Goal: Check status: Check status

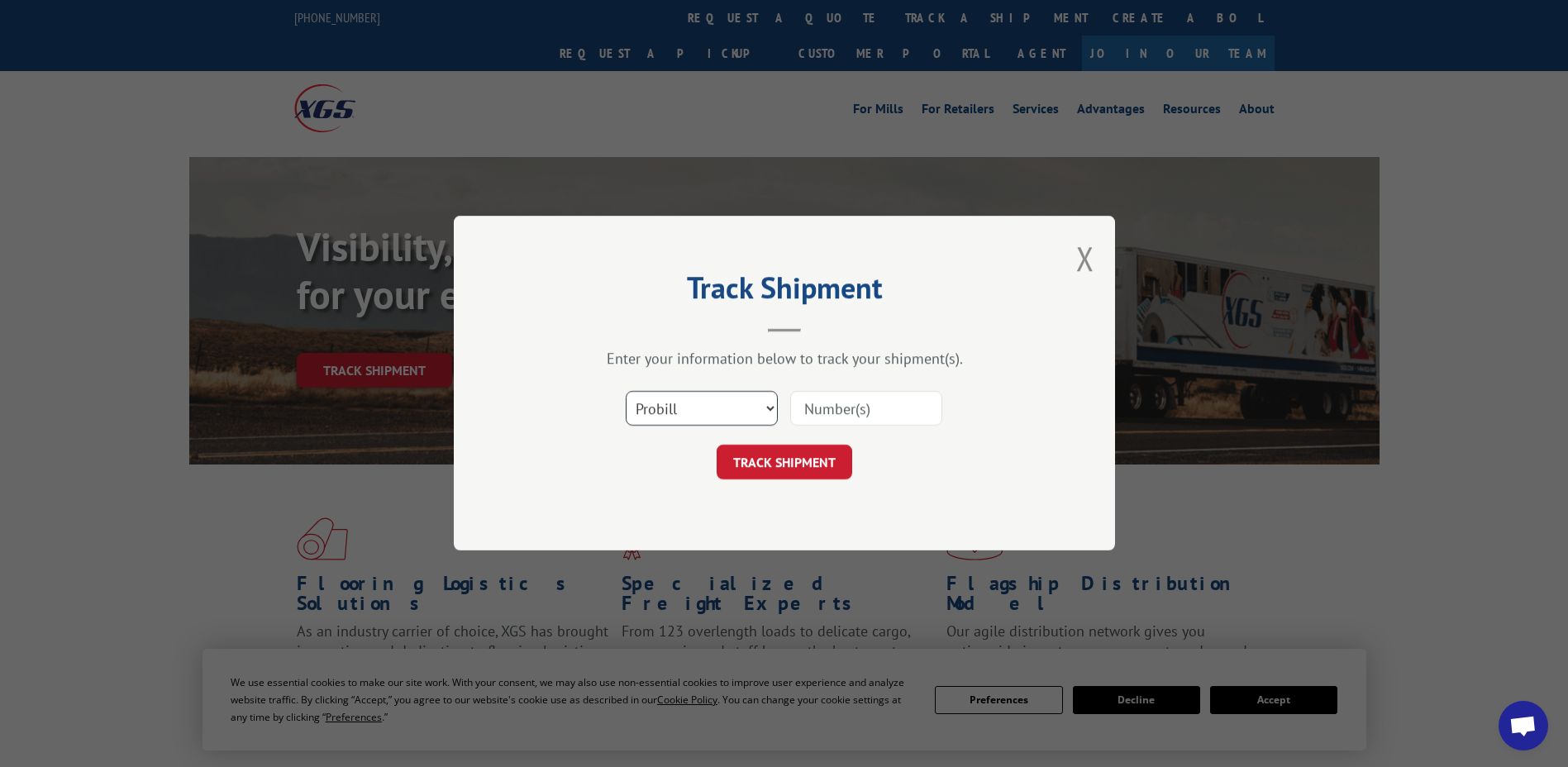
click at [733, 413] on select "Select category... Probill BOL PO" at bounding box center [701, 409] width 152 height 35
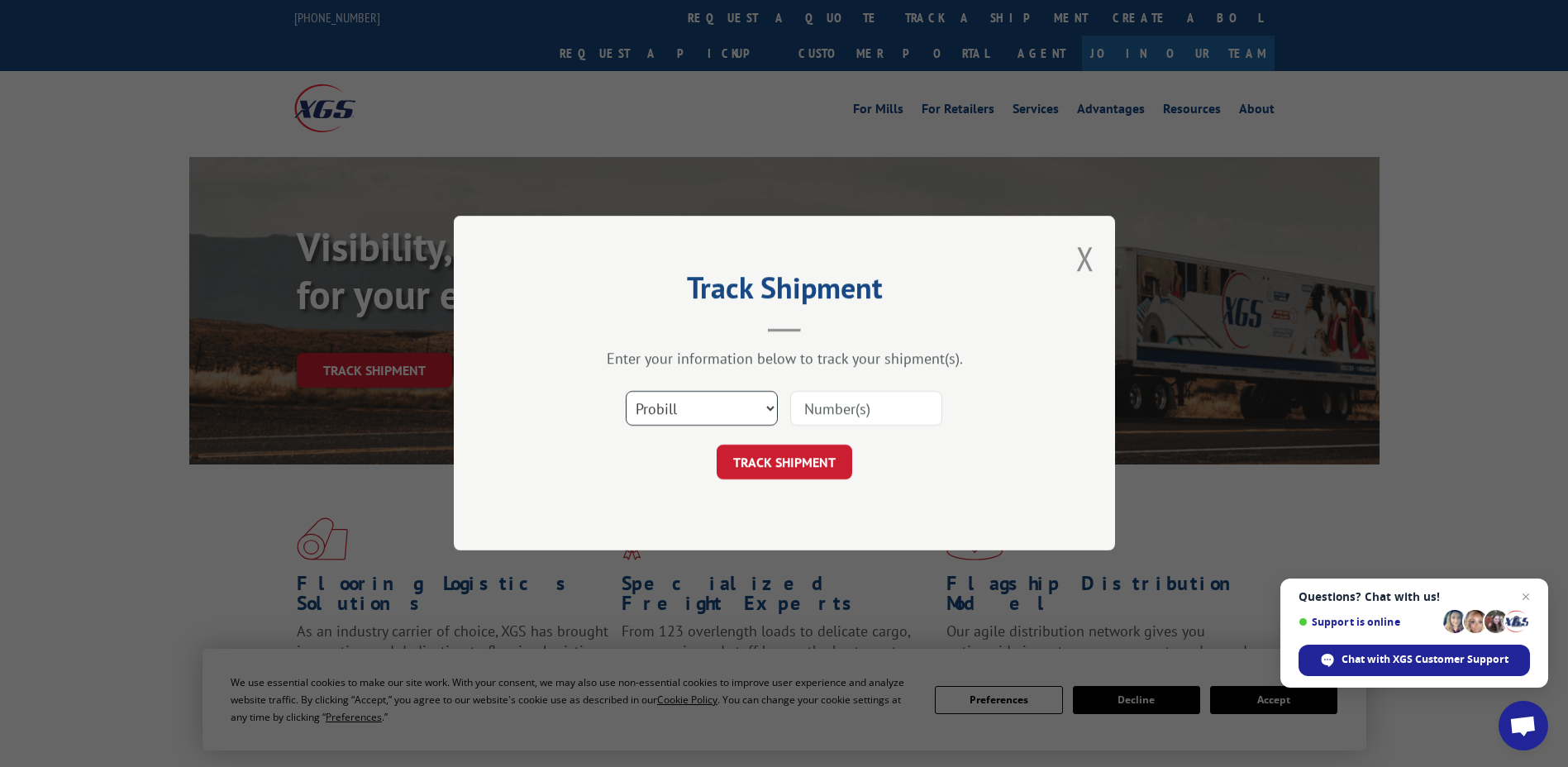
click at [625, 392] on select "Select category... Probill BOL PO" at bounding box center [701, 409] width 152 height 35
click at [846, 402] on input at bounding box center [866, 409] width 152 height 35
type input "17592573"
click at [779, 465] on button "TRACK SHIPMENT" at bounding box center [784, 463] width 136 height 35
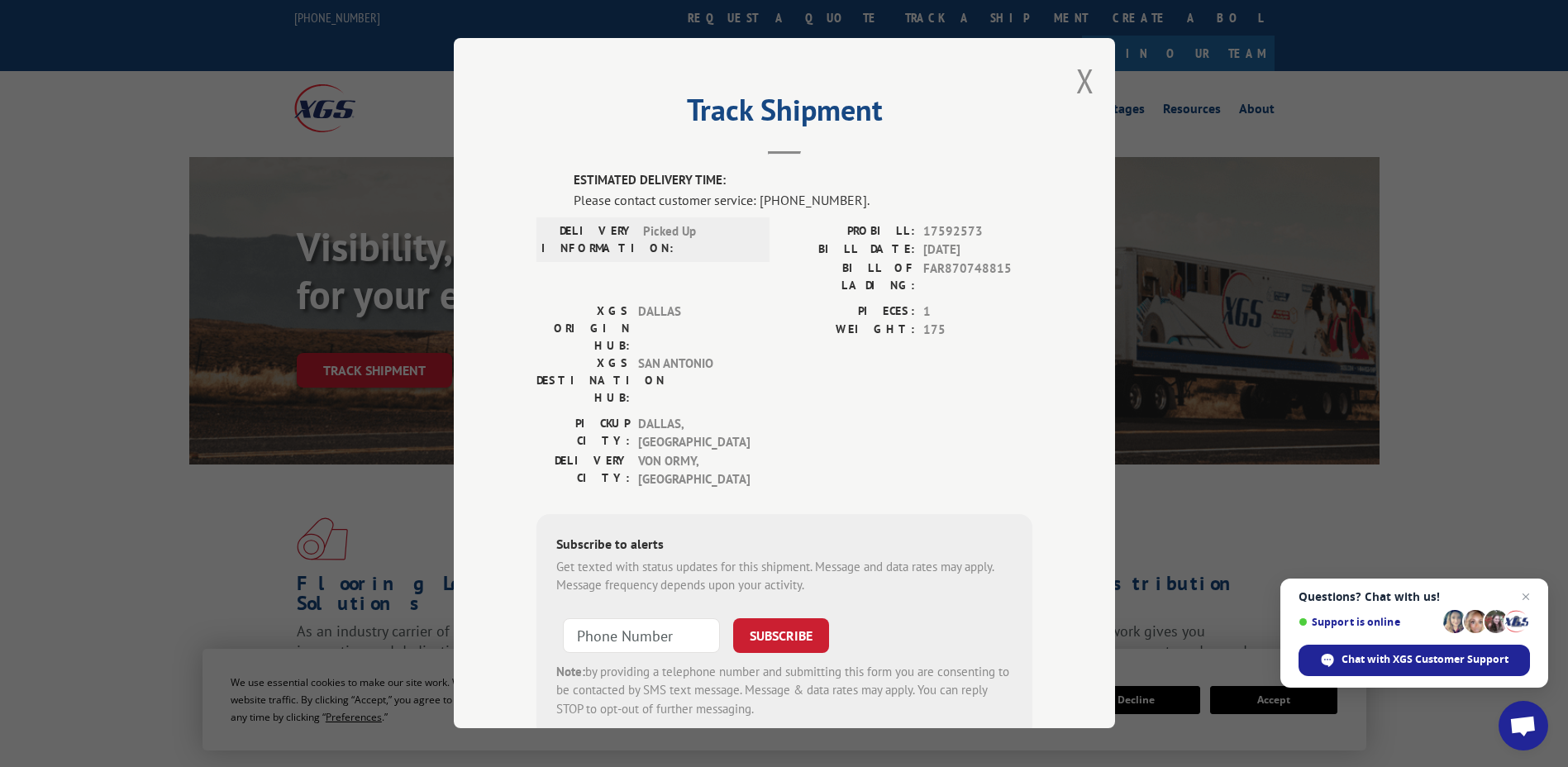
click at [1380, 652] on span "Chat with XGS Customer Support" at bounding box center [1414, 660] width 232 height 31
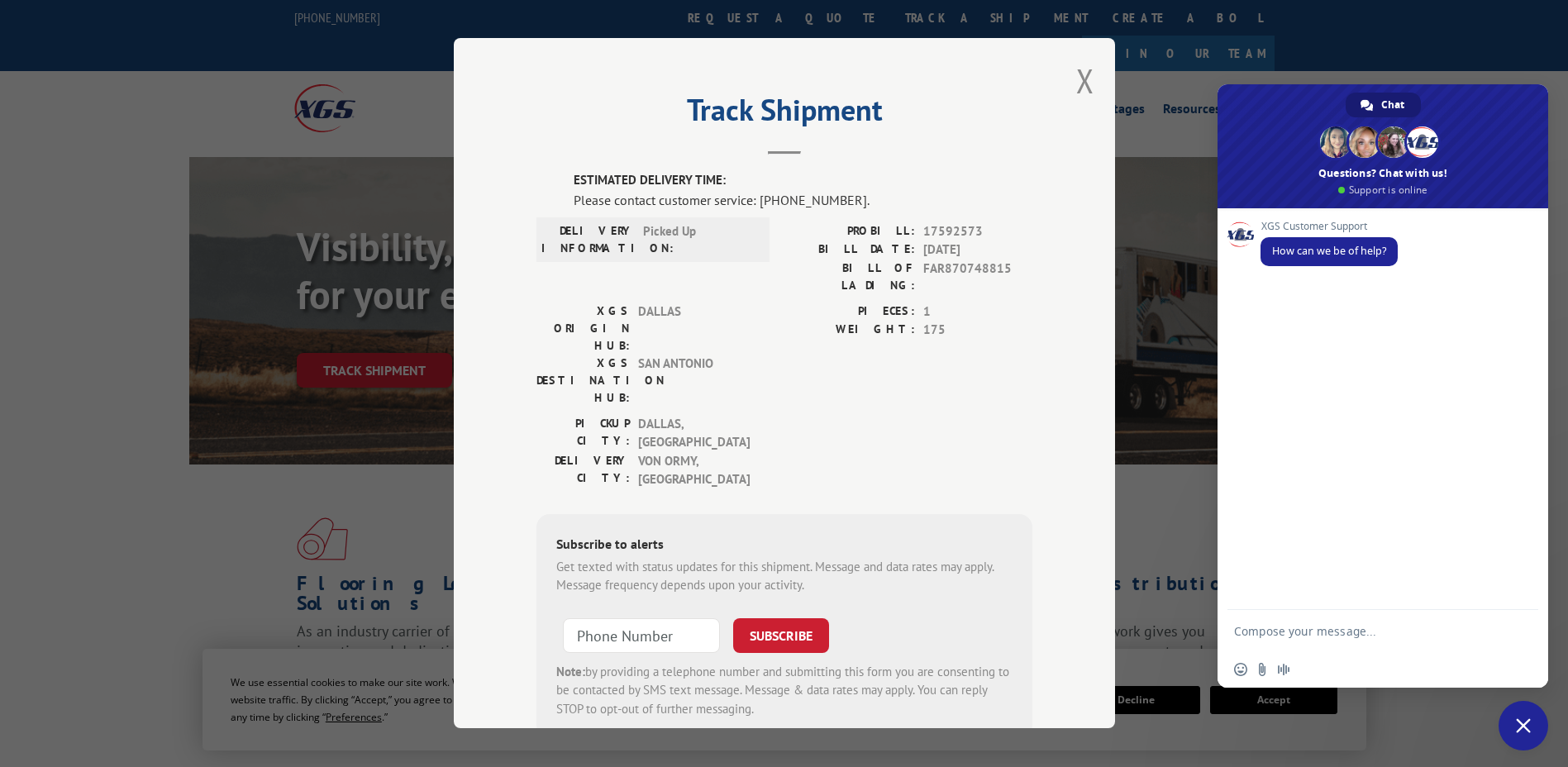
click at [1370, 627] on textarea "Compose your message..." at bounding box center [1366, 630] width 264 height 41
type textarea "looking to track a shipment"
click at [1527, 632] on span "Send" at bounding box center [1518, 631] width 27 height 27
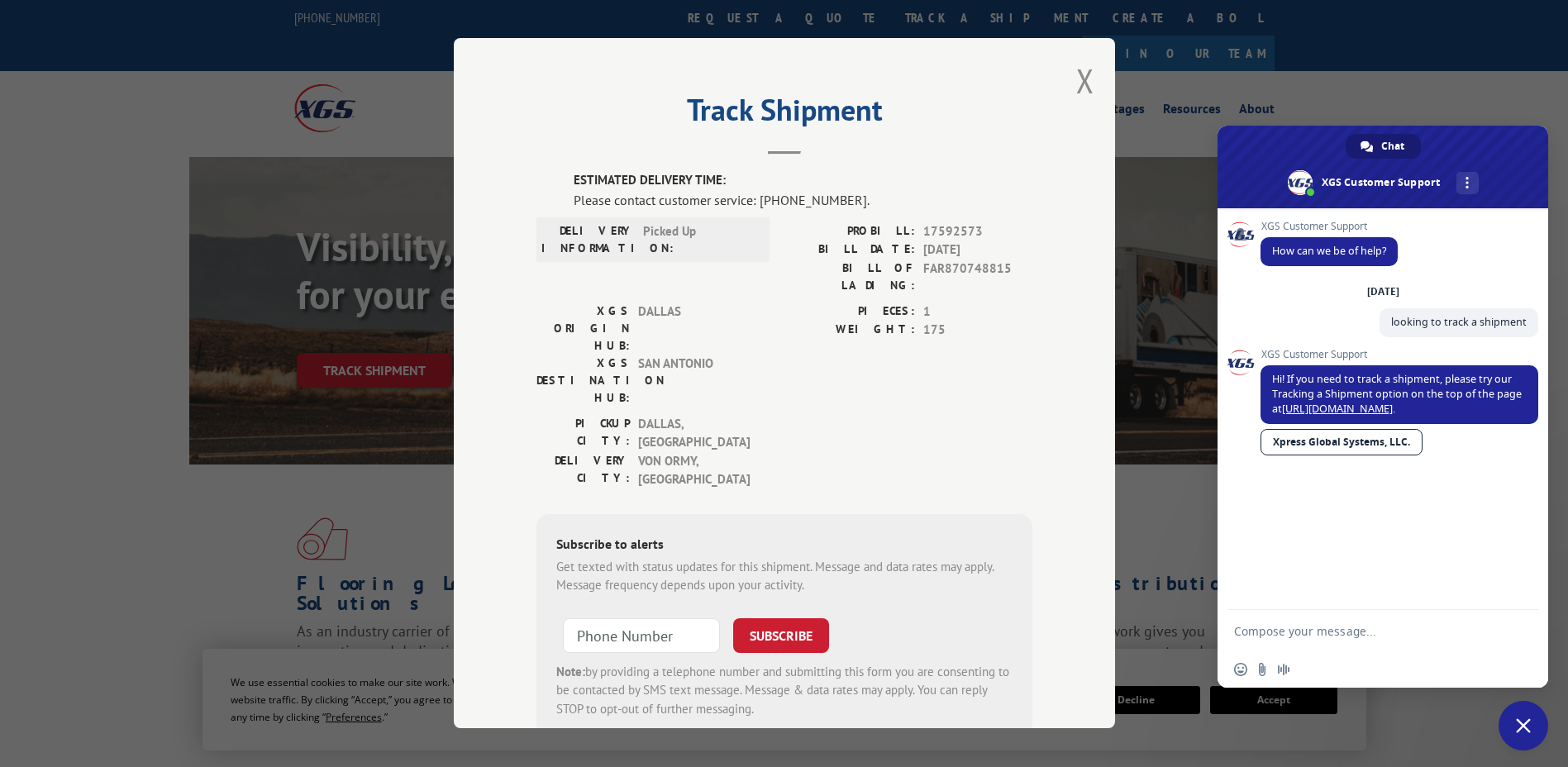
click at [1354, 624] on textarea "Compose your message..." at bounding box center [1366, 630] width 264 height 41
type textarea "tried that and it doesnt give an eta"
click at [1528, 641] on span "Send" at bounding box center [1518, 631] width 27 height 27
click at [1354, 623] on textarea "Compose your message..." at bounding box center [1366, 630] width 264 height 41
type textarea "??"
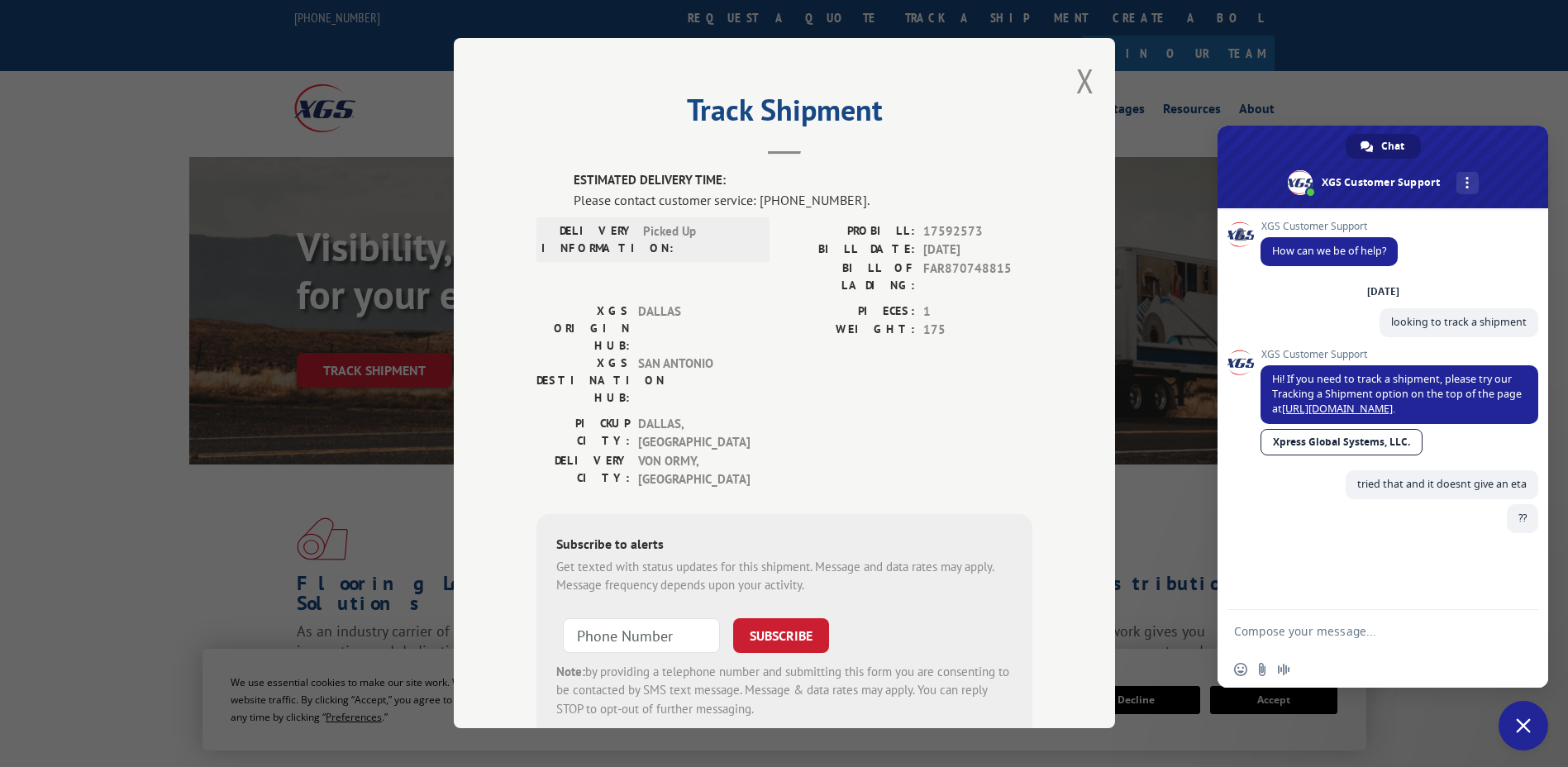
click at [686, 415] on span "DALLAS , TX" at bounding box center [694, 433] width 112 height 38
click at [1305, 632] on textarea "Compose your message..." at bounding box center [1366, 630] width 264 height 41
type textarea "are you t here"
click at [1356, 408] on link "[URL][DOMAIN_NAME]" at bounding box center [1337, 408] width 111 height 14
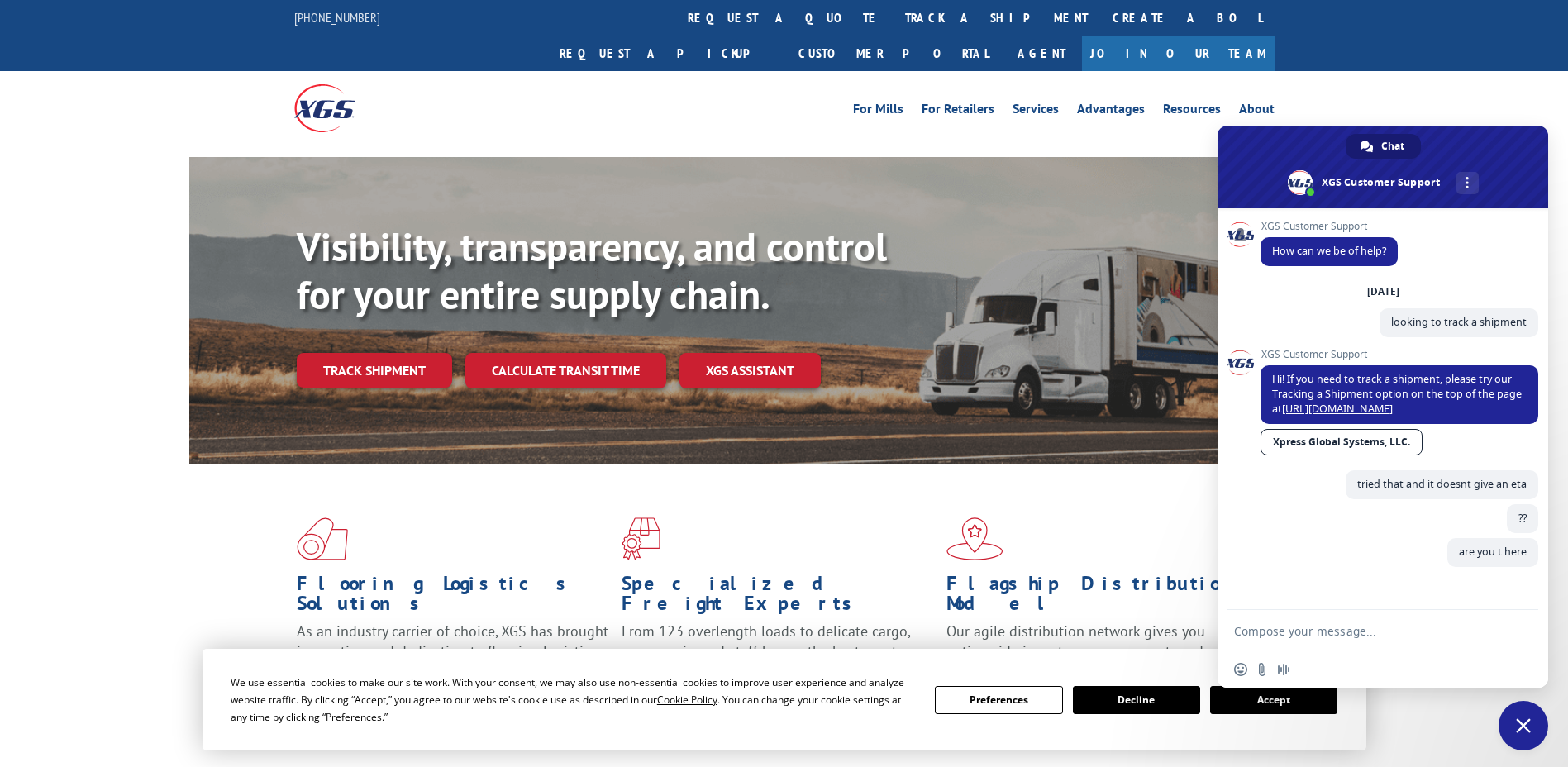
click at [623, 353] on link "Calculate transit time" at bounding box center [566, 371] width 201 height 36
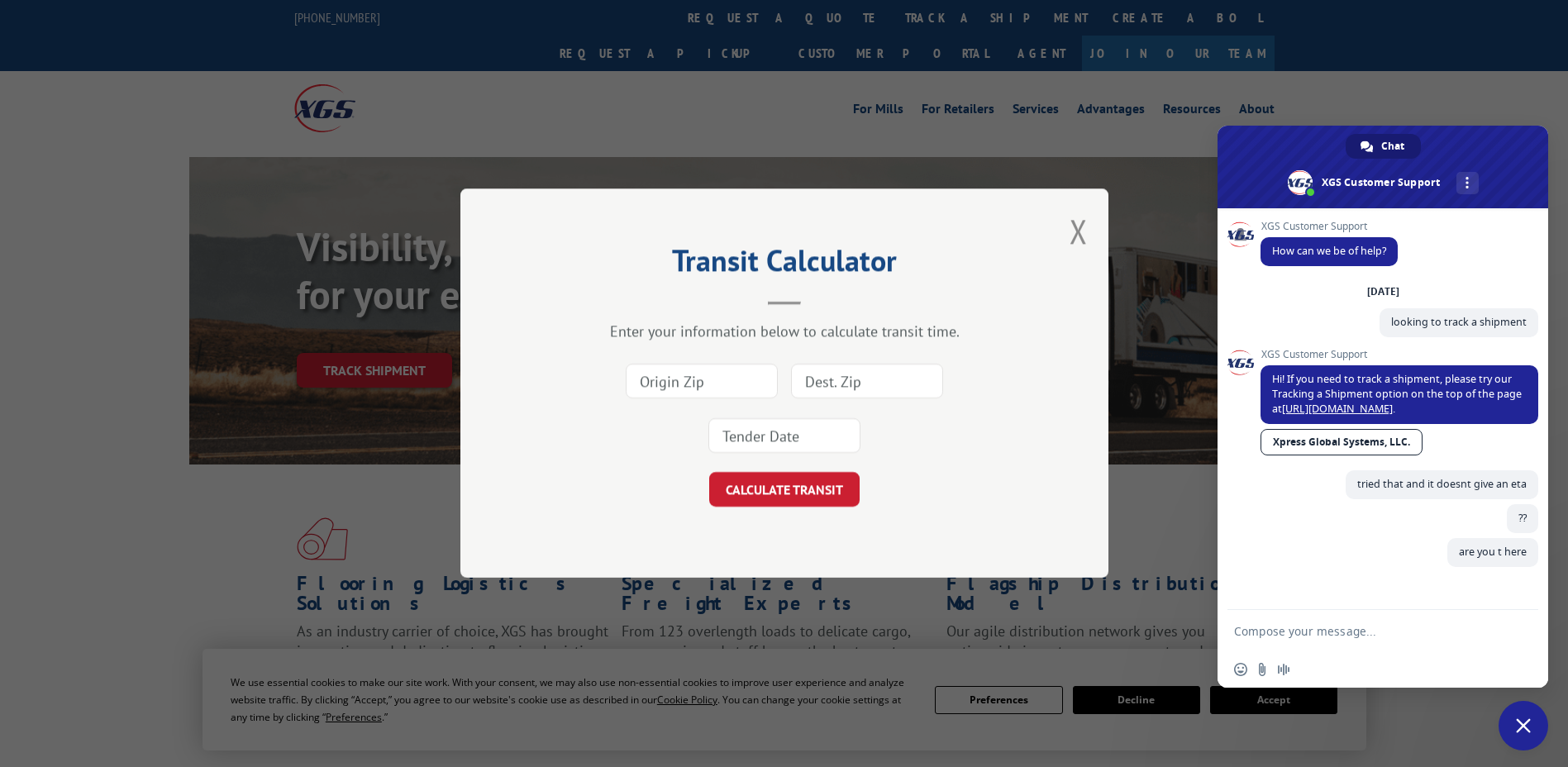
click at [1077, 232] on button "Close modal" at bounding box center [1078, 231] width 18 height 44
